Goal: Task Accomplishment & Management: Manage account settings

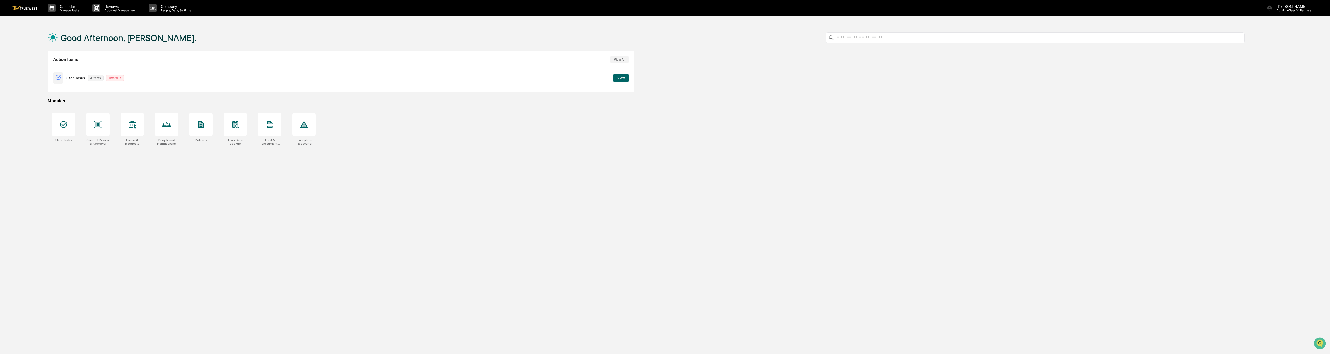
click at [625, 78] on button "View" at bounding box center [621, 78] width 16 height 8
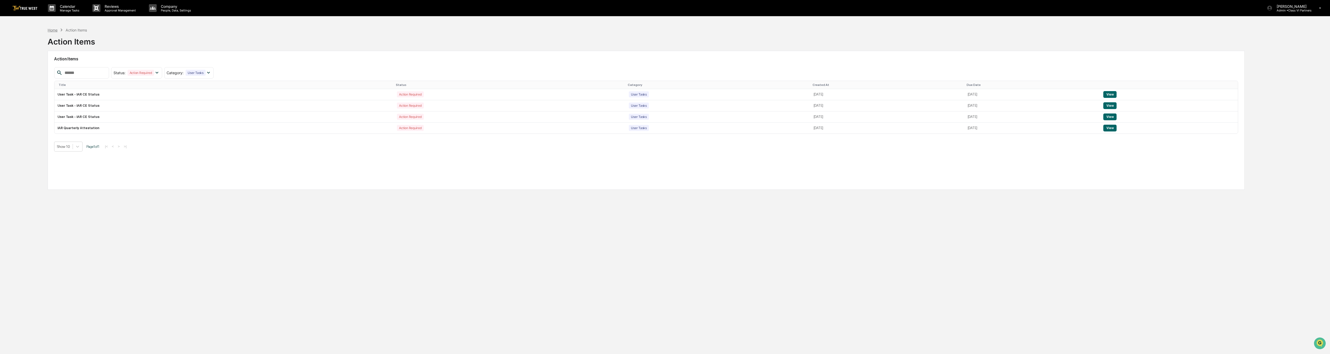
click at [52, 30] on div "Home" at bounding box center [53, 30] width 10 height 4
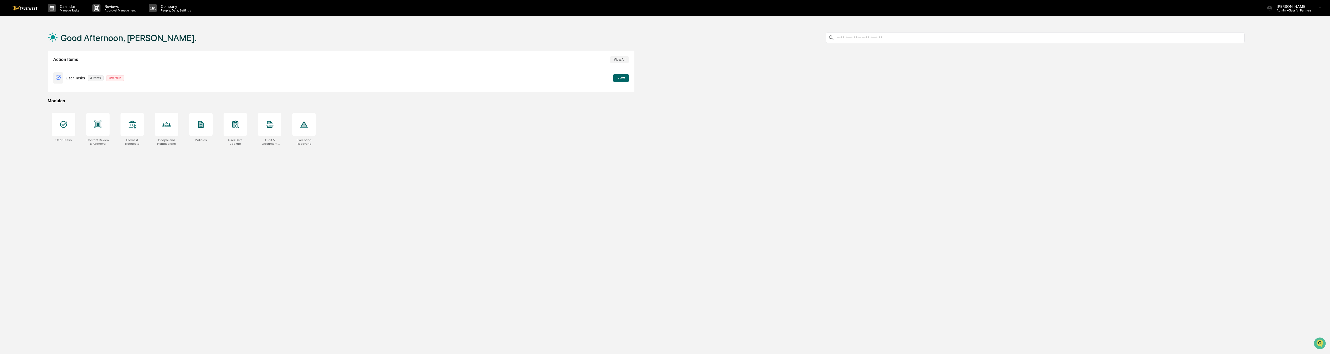
click at [621, 61] on button "View All" at bounding box center [619, 59] width 19 height 7
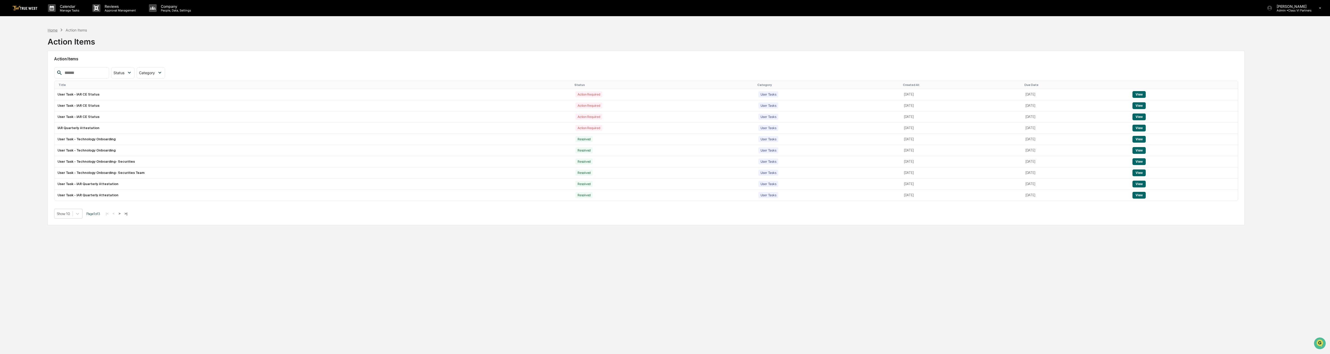
click at [54, 31] on div "Home" at bounding box center [53, 30] width 10 height 4
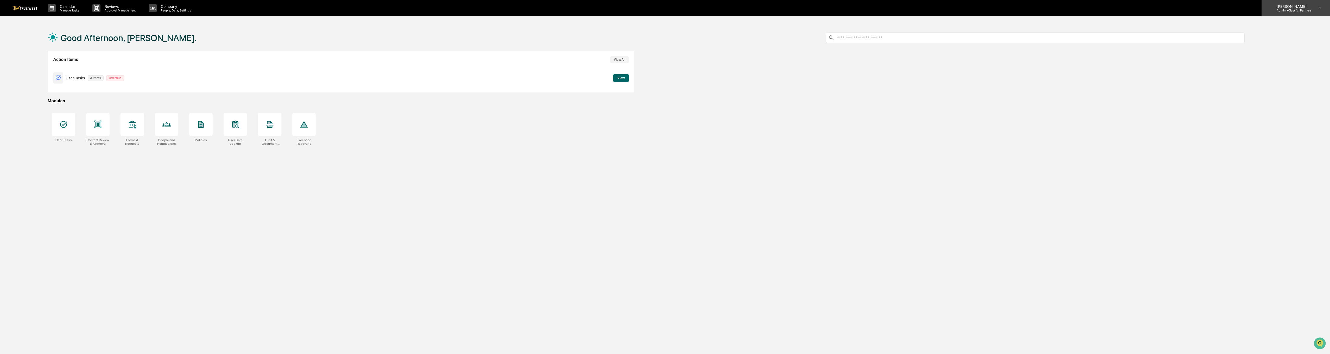
click at [1298, 7] on p "[PERSON_NAME]" at bounding box center [1291, 6] width 39 height 4
click at [1278, 49] on li "Logout" at bounding box center [1291, 47] width 73 height 10
